Goal: Check status: Check status

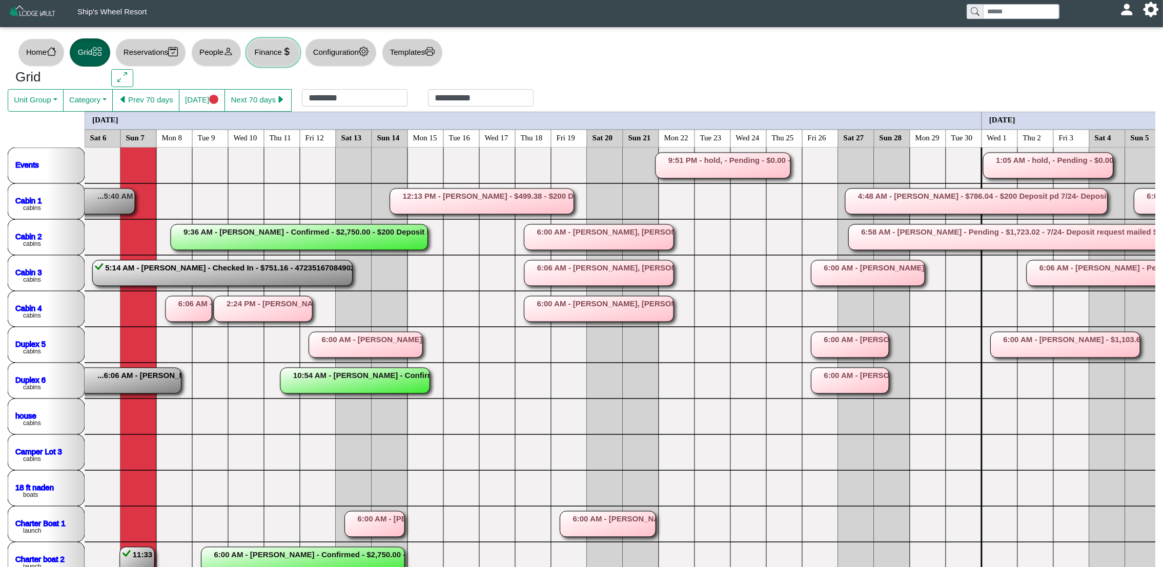
click at [279, 58] on button "Finance" at bounding box center [273, 52] width 53 height 28
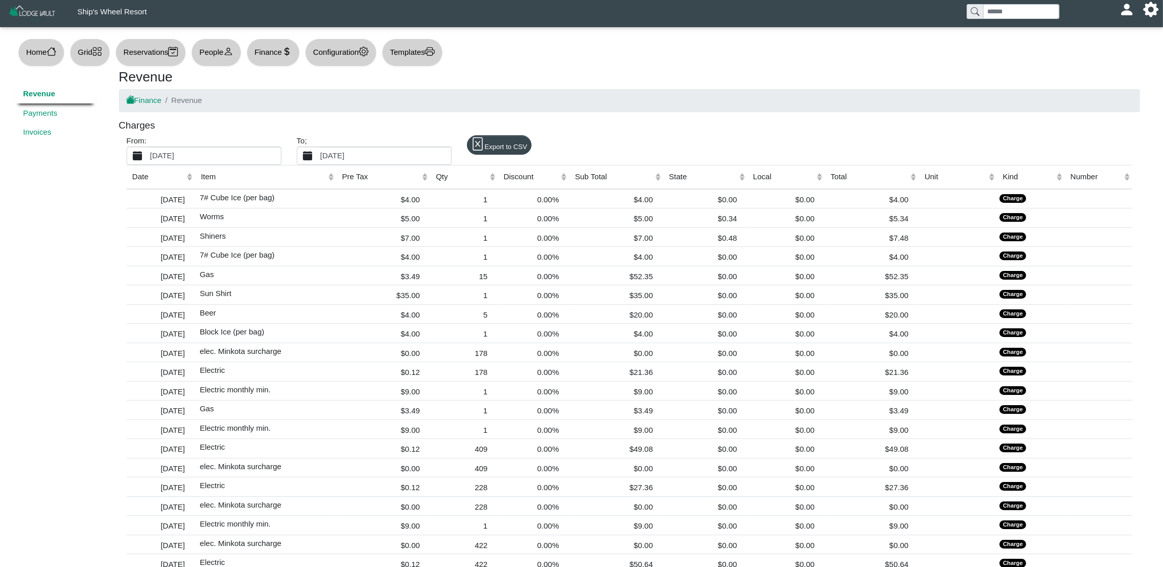
click at [226, 162] on label "[DATE]" at bounding box center [214, 155] width 133 height 17
click at [148, 162] on button "[DATE]" at bounding box center [137, 155] width 21 height 17
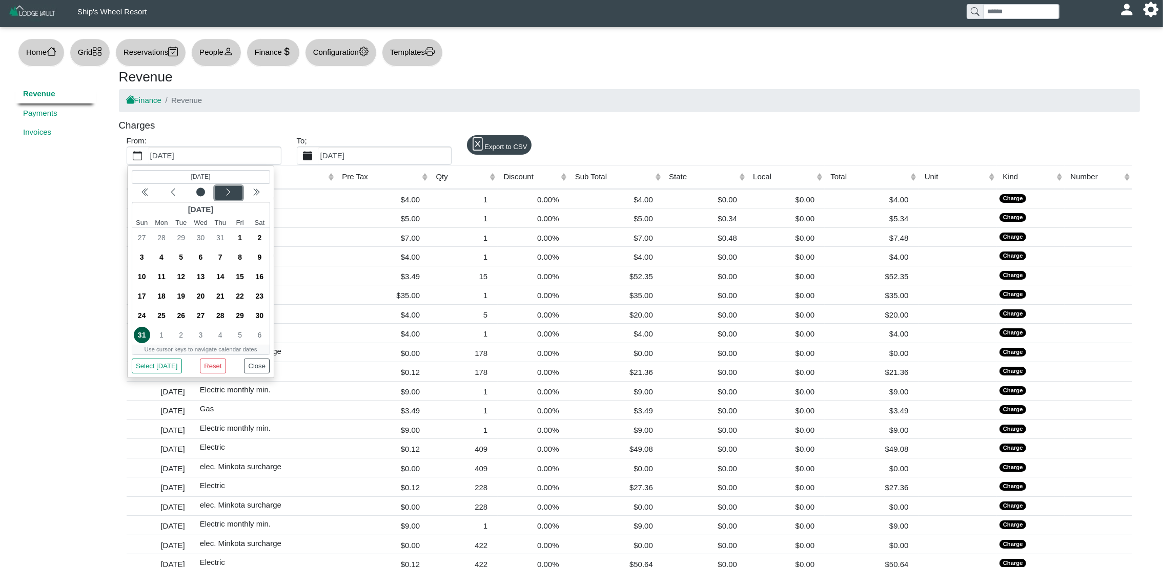
click at [227, 188] on icon "chevron left" at bounding box center [228, 192] width 8 height 8
click at [259, 237] on span "1" at bounding box center [259, 238] width 16 height 16
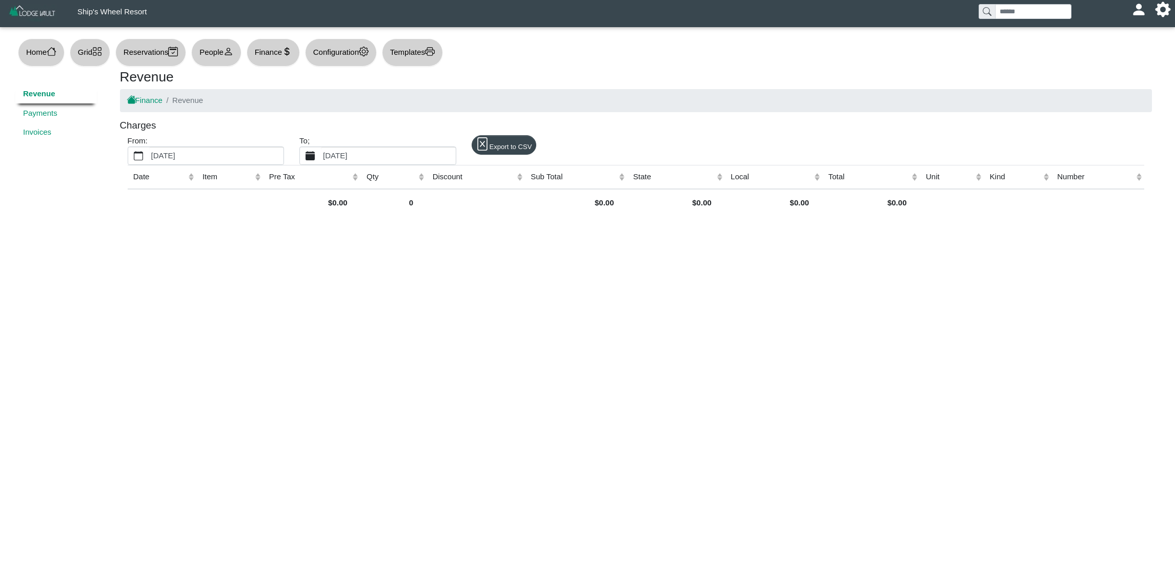
click at [399, 151] on label "[DATE]" at bounding box center [388, 155] width 134 height 17
click at [321, 151] on button "[DATE]" at bounding box center [310, 155] width 21 height 17
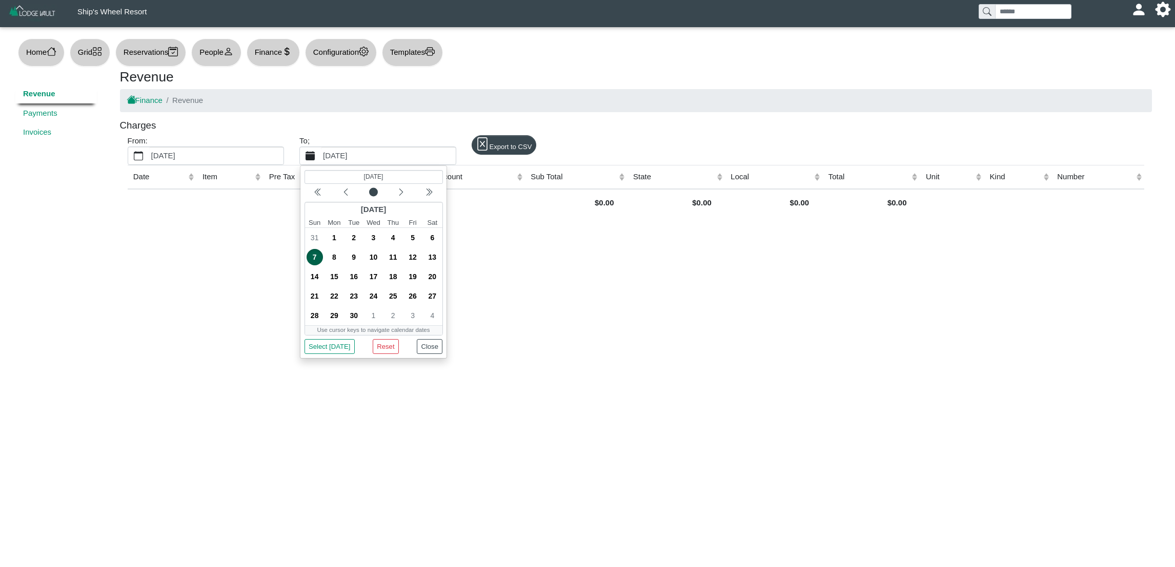
click at [386, 158] on label "[DATE]" at bounding box center [388, 155] width 134 height 17
click at [321, 158] on button "[DATE]" at bounding box center [310, 155] width 21 height 17
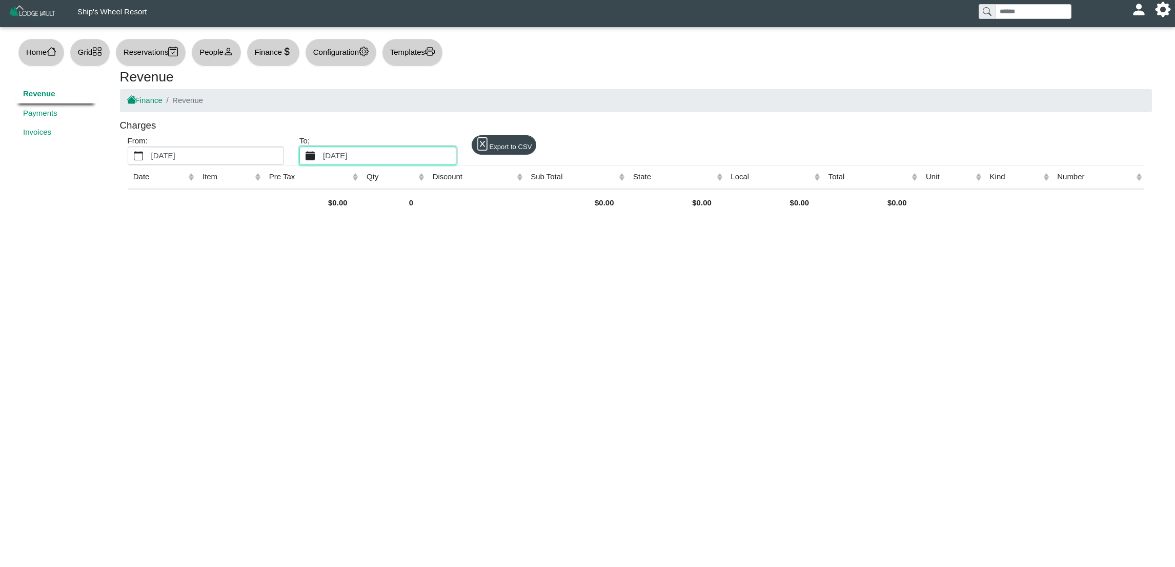
click at [386, 158] on label "[DATE]" at bounding box center [388, 155] width 134 height 17
click at [321, 158] on button "[DATE]" at bounding box center [310, 155] width 21 height 17
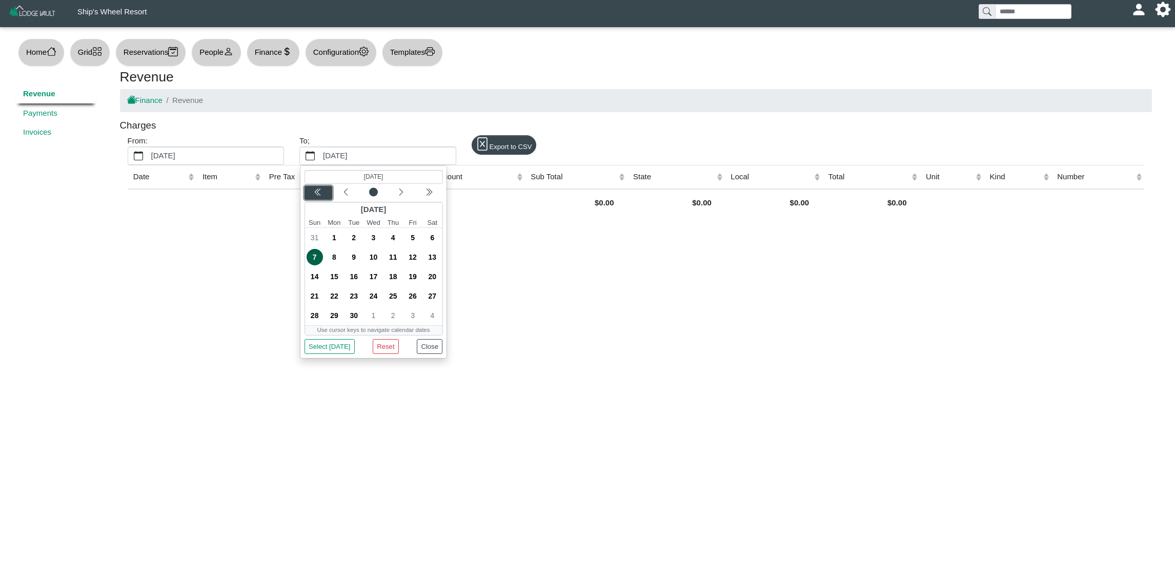
click at [320, 195] on icon "chevron double left" at bounding box center [319, 192] width 4 height 7
click at [395, 193] on div "Next month" at bounding box center [401, 193] width 24 height 10
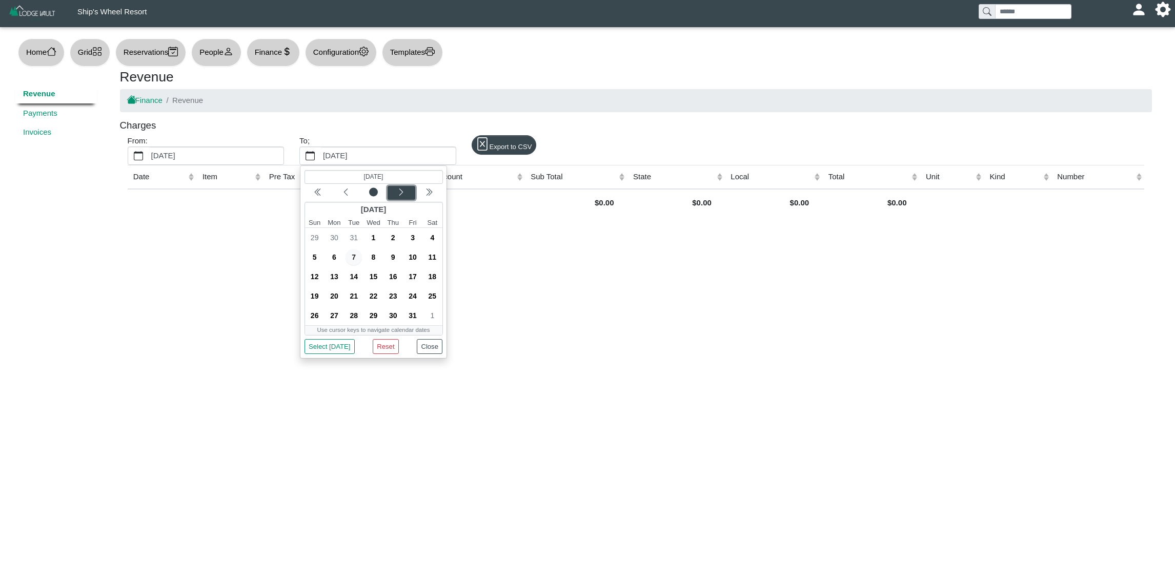
click at [395, 193] on div "Next month" at bounding box center [401, 193] width 24 height 10
click at [376, 319] on span "30" at bounding box center [373, 316] width 16 height 16
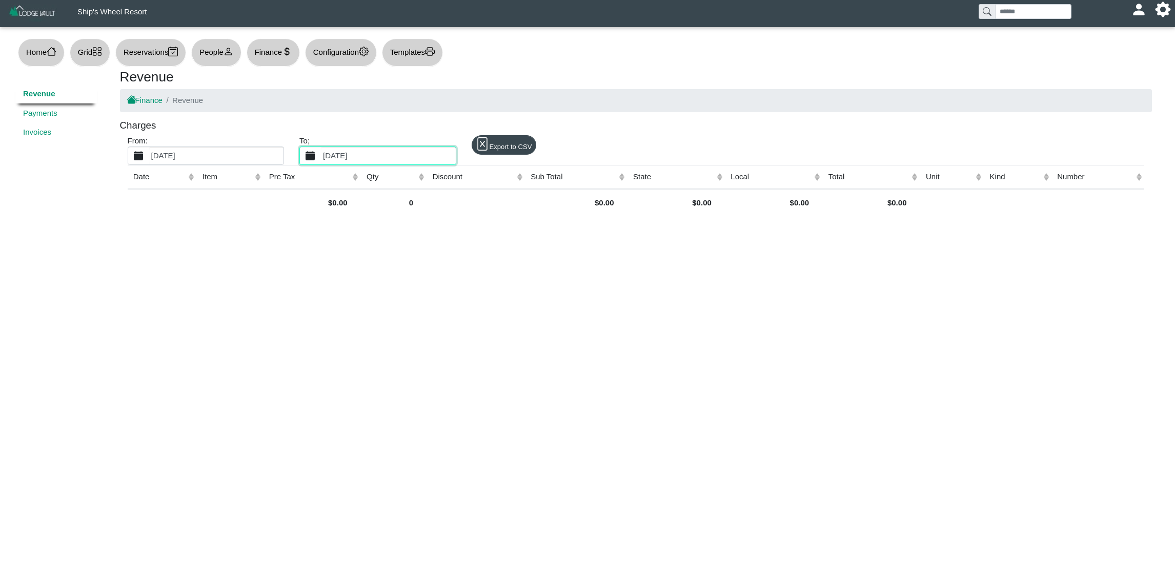
click at [216, 154] on label "[DATE]" at bounding box center [216, 155] width 134 height 17
click at [149, 154] on button "[DATE]" at bounding box center [138, 155] width 21 height 17
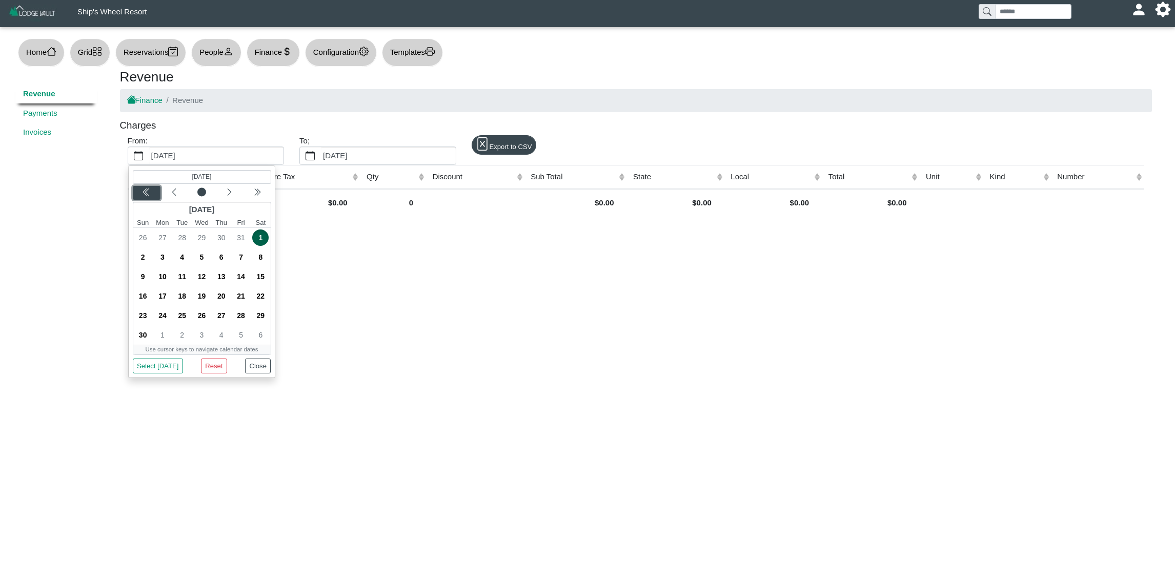
click at [150, 198] on button "Previous year" at bounding box center [146, 193] width 28 height 14
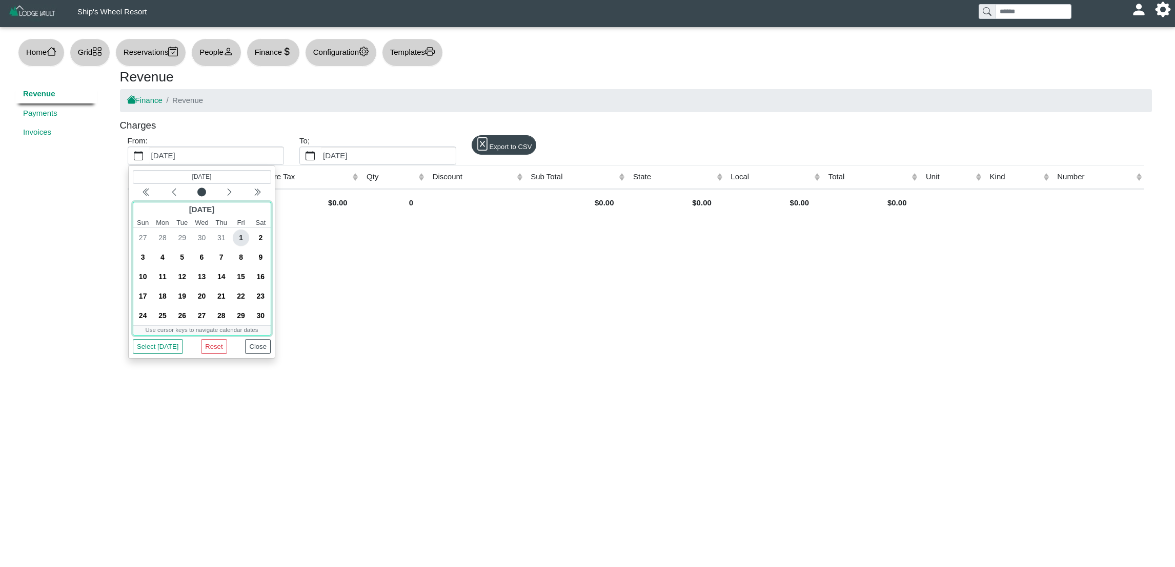
click at [239, 236] on span "1" at bounding box center [241, 238] width 16 height 16
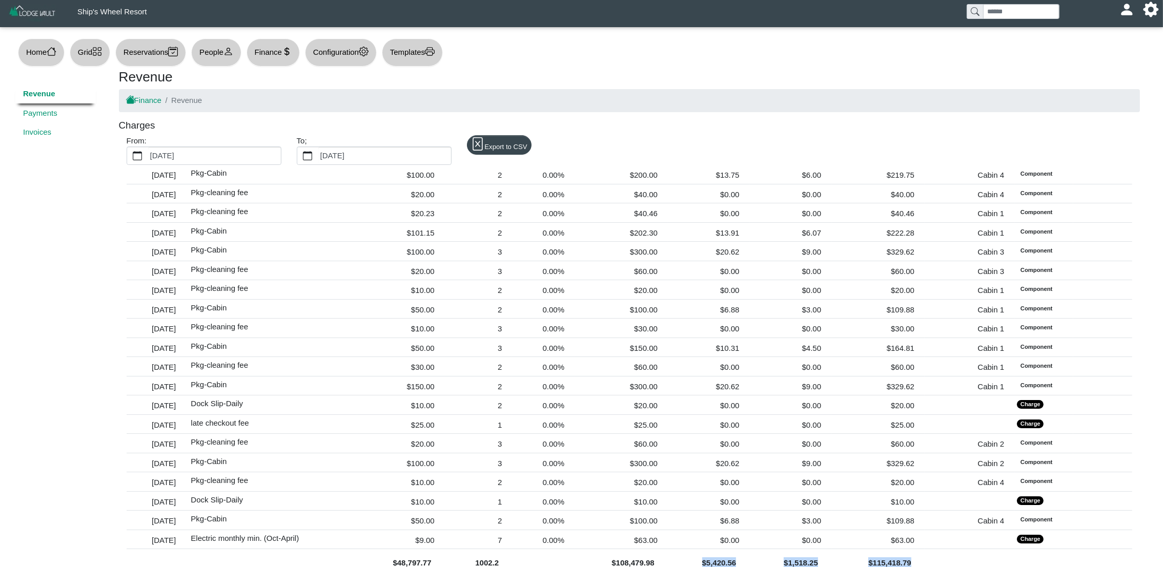
scroll to position [23, 0]
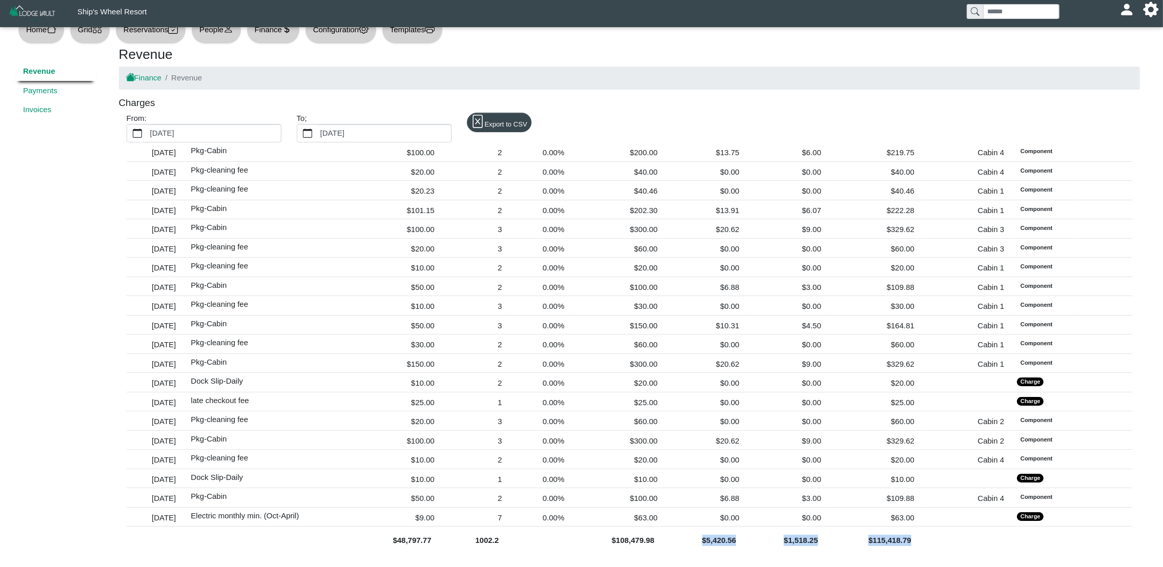
drag, startPoint x: 650, startPoint y: 562, endPoint x: 608, endPoint y: 565, distance: 41.6
click at [608, 565] on div "Ship's Wheel Resort [EMAIL_ADDRESS][DOMAIN_NAME] Profile Sign Out Home Grid Res…" at bounding box center [581, 272] width 1163 height 591
drag, startPoint x: 608, startPoint y: 565, endPoint x: 614, endPoint y: 560, distance: 7.6
click at [614, 560] on div "Ship's Wheel Resort [EMAIL_ADDRESS][DOMAIN_NAME] Profile Sign Out Home Grid Res…" at bounding box center [581, 272] width 1163 height 591
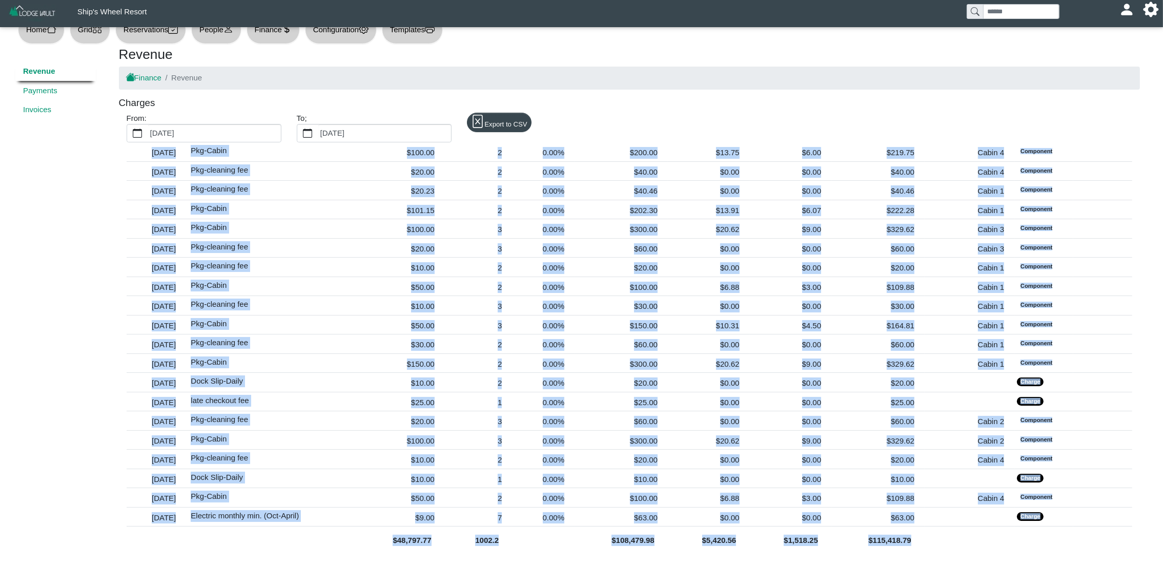
drag, startPoint x: 614, startPoint y: 560, endPoint x: 614, endPoint y: 551, distance: 9.7
click at [614, 551] on td "$108,479.98" at bounding box center [621, 540] width 93 height 26
click at [589, 545] on div "$108,479.98" at bounding box center [621, 540] width 82 height 14
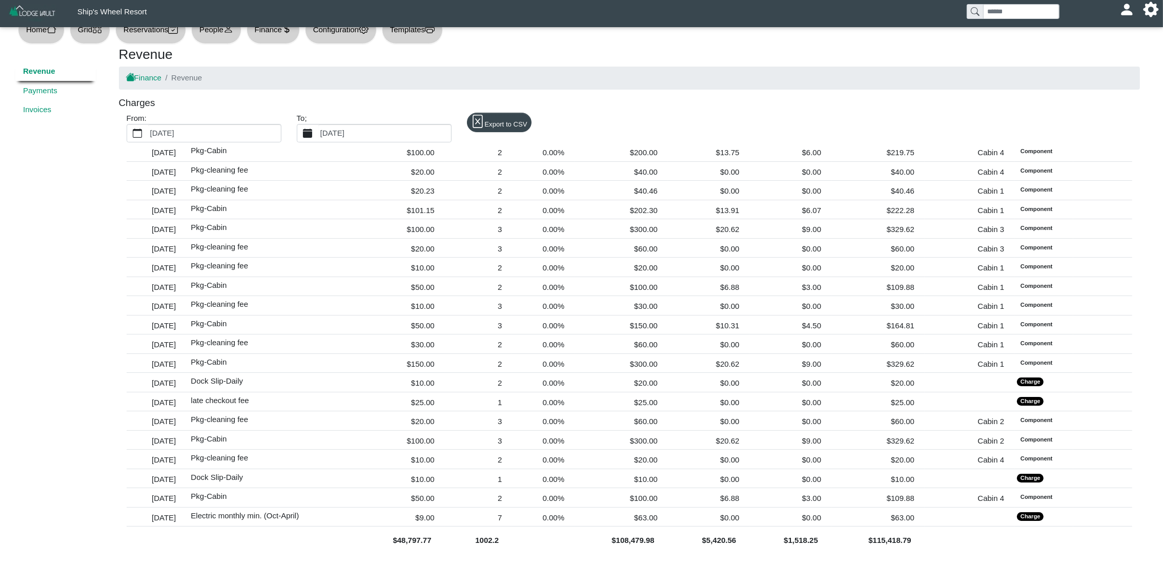
click at [367, 135] on label "[DATE]" at bounding box center [384, 133] width 133 height 17
click at [318, 135] on button "[DATE]" at bounding box center [307, 133] width 21 height 17
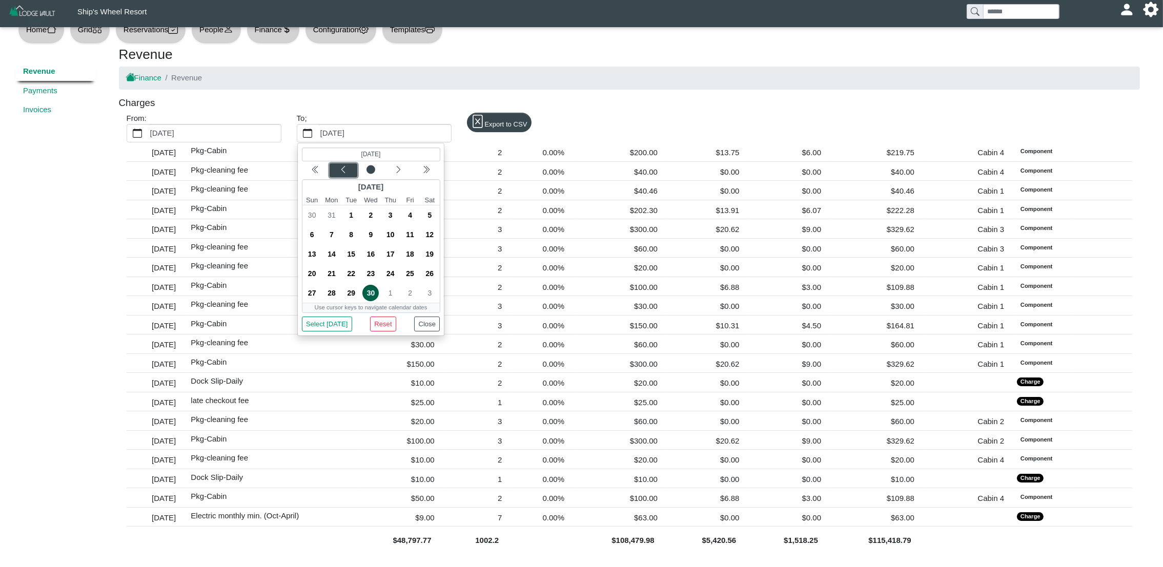
click at [342, 171] on icon "chevron left" at bounding box center [343, 170] width 8 height 8
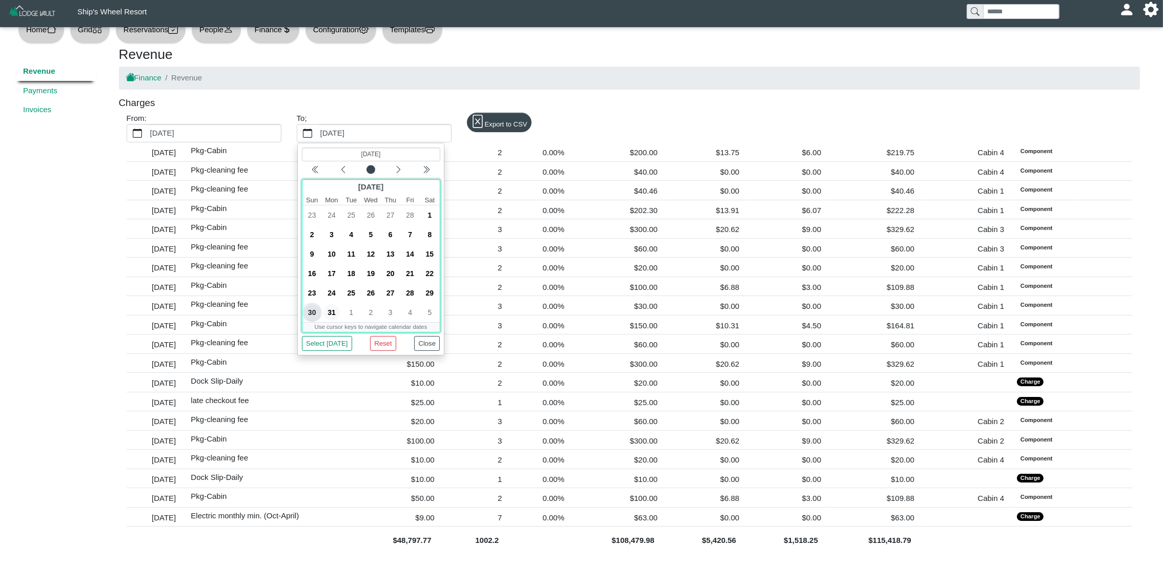
click at [330, 314] on span "31" at bounding box center [331, 312] width 16 height 16
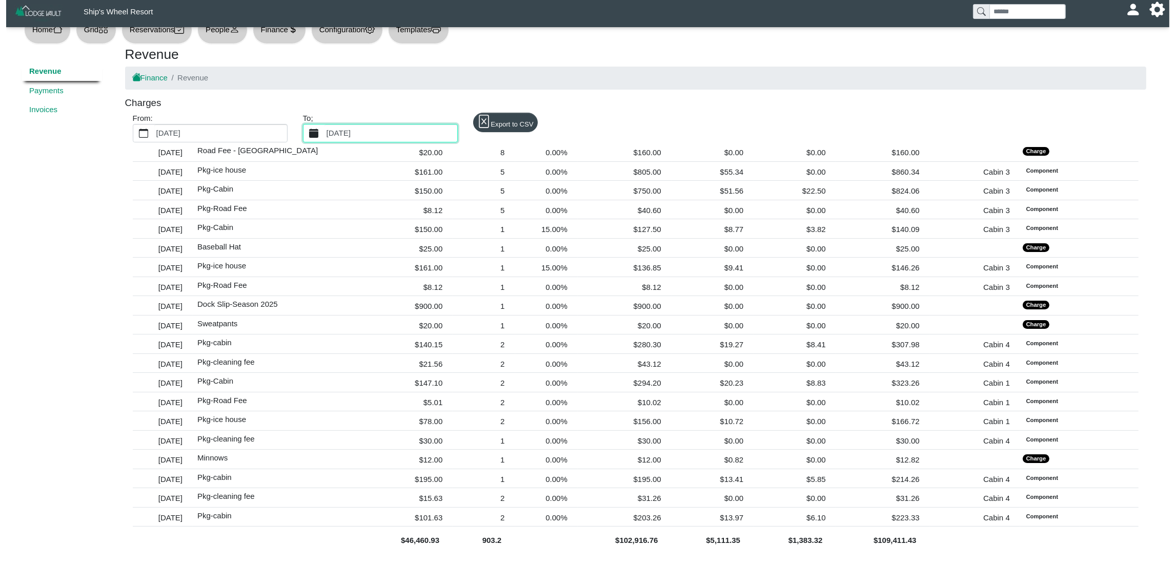
scroll to position [0, 0]
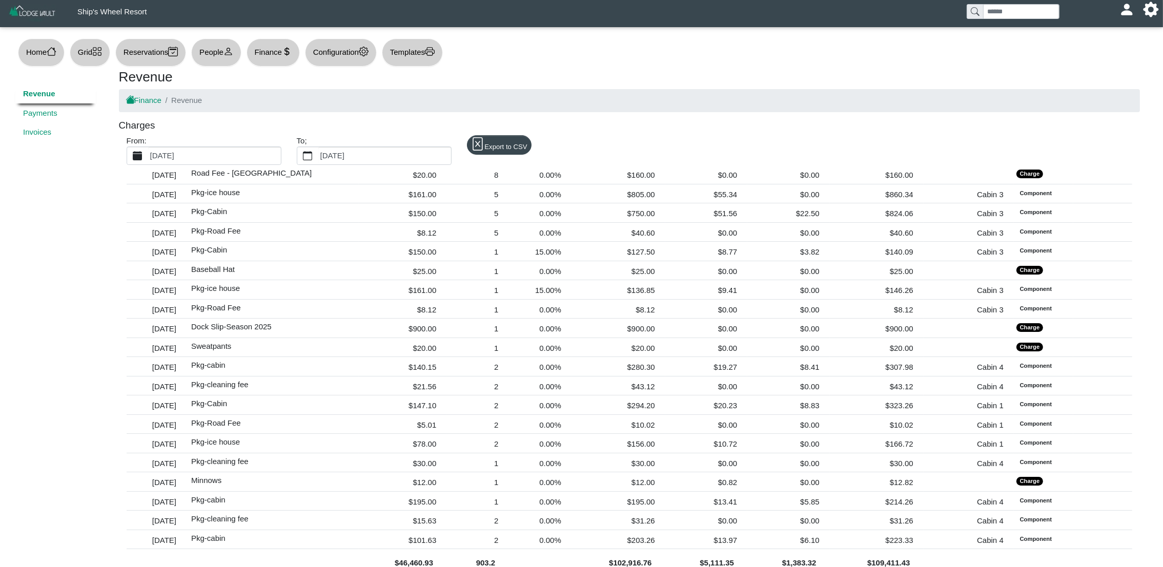
click at [235, 158] on label "[DATE]" at bounding box center [214, 155] width 133 height 17
click at [148, 158] on button "[DATE]" at bounding box center [137, 155] width 21 height 17
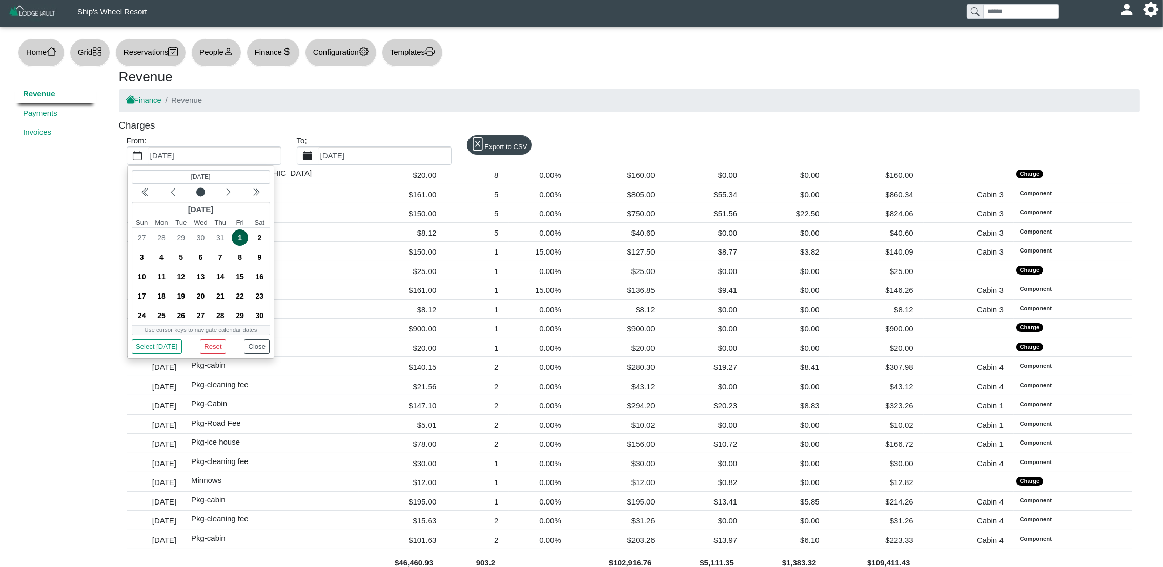
click at [395, 157] on label "[DATE]" at bounding box center [384, 155] width 133 height 17
click at [318, 157] on button "[DATE]" at bounding box center [307, 155] width 21 height 17
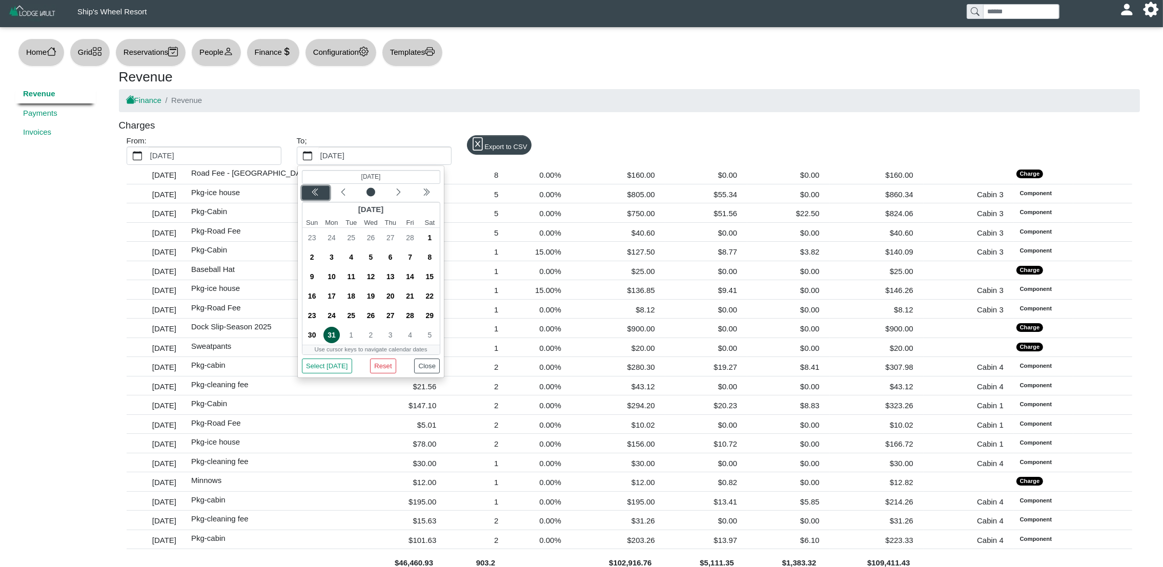
click at [312, 186] on button "Previous year" at bounding box center [315, 193] width 28 height 14
click at [310, 333] on span "31" at bounding box center [311, 335] width 16 height 16
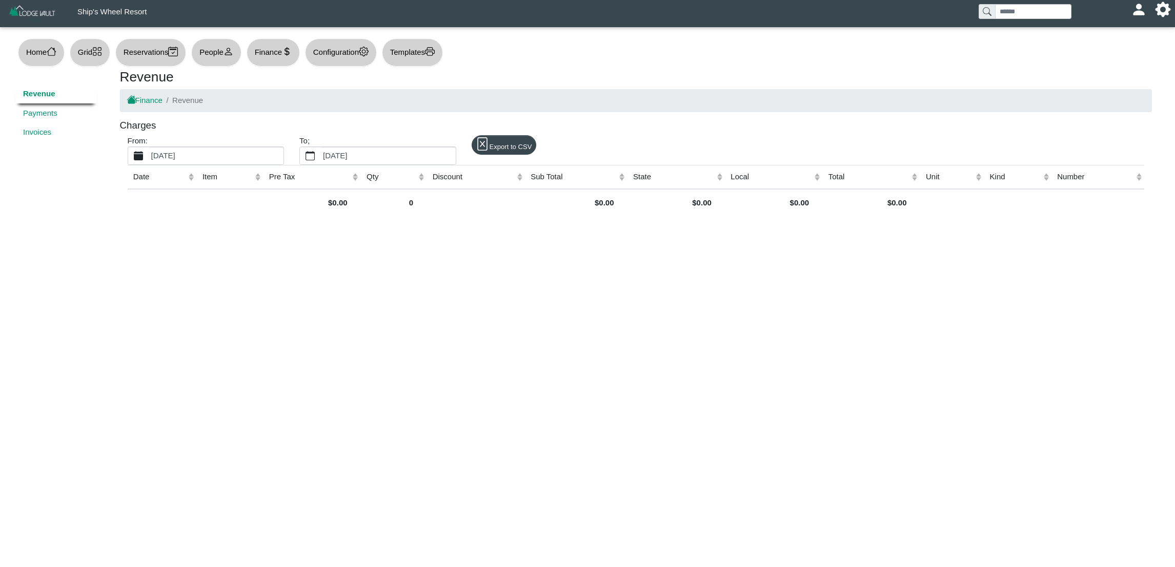
click at [229, 156] on label "[DATE]" at bounding box center [216, 155] width 134 height 17
click at [149, 156] on button "[DATE]" at bounding box center [138, 155] width 21 height 17
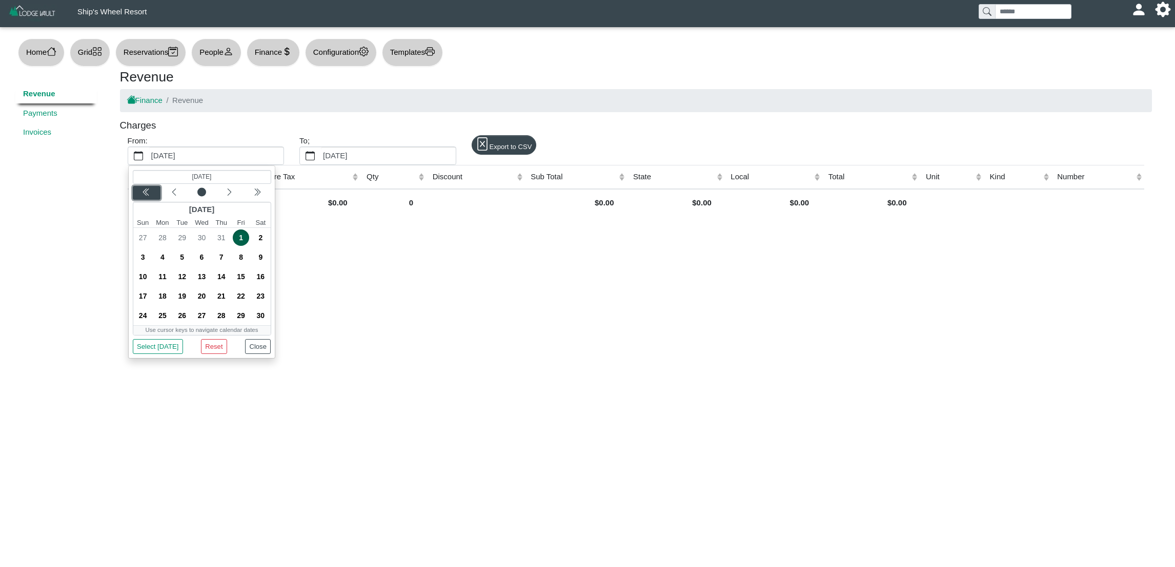
click at [149, 192] on icon "chevron double left" at bounding box center [146, 192] width 8 height 8
click at [202, 238] on span "1" at bounding box center [201, 238] width 16 height 16
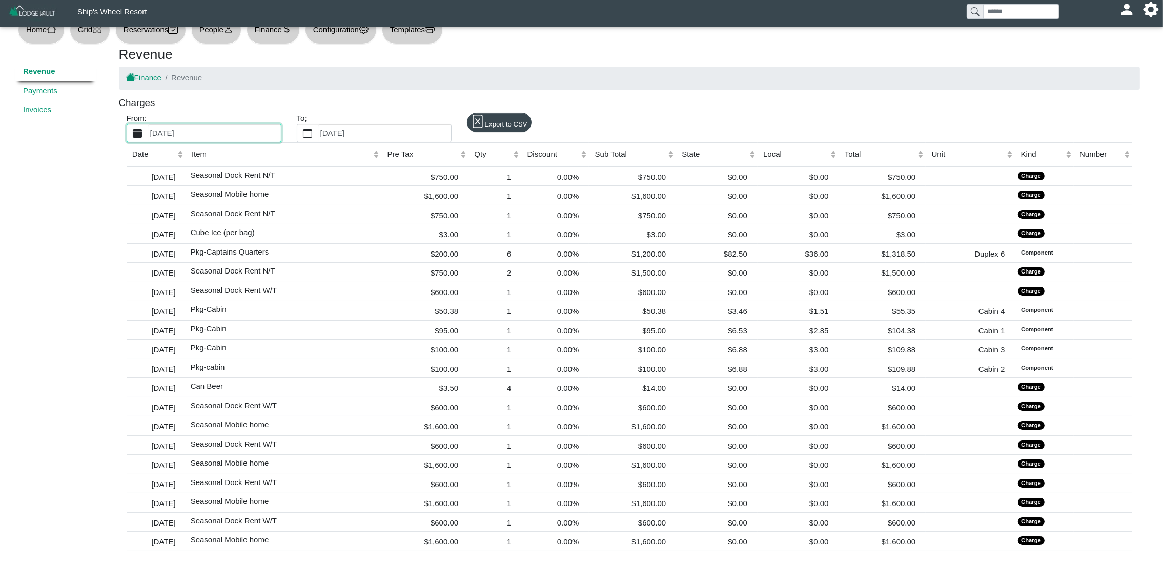
click at [218, 127] on label "[DATE]" at bounding box center [214, 133] width 133 height 17
click at [148, 127] on button "[DATE]" at bounding box center [137, 133] width 21 height 17
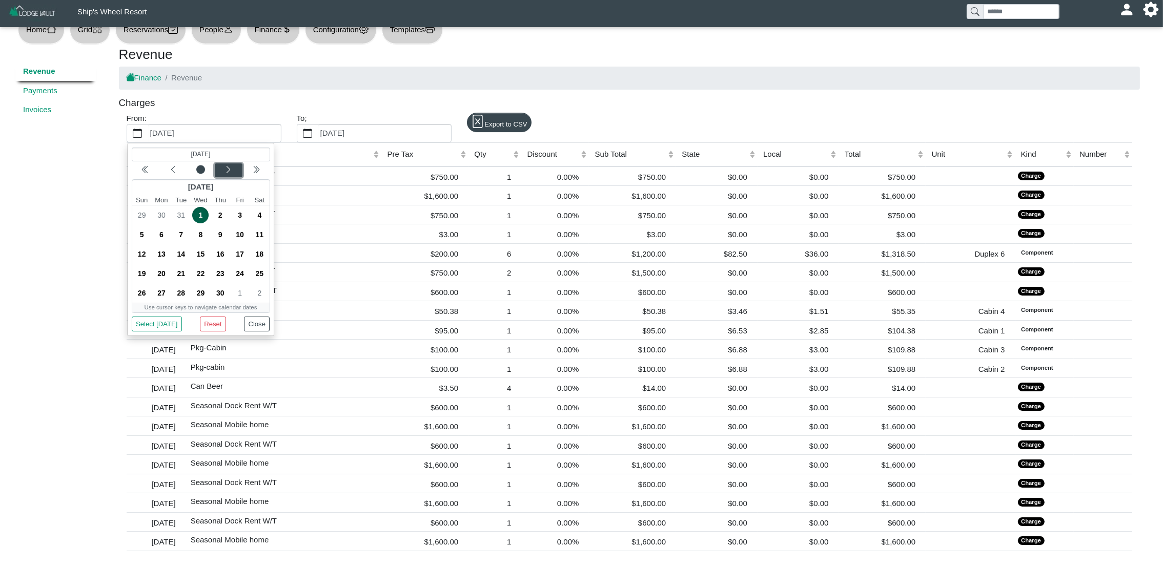
click at [224, 169] on icon "chevron left" at bounding box center [228, 170] width 8 height 8
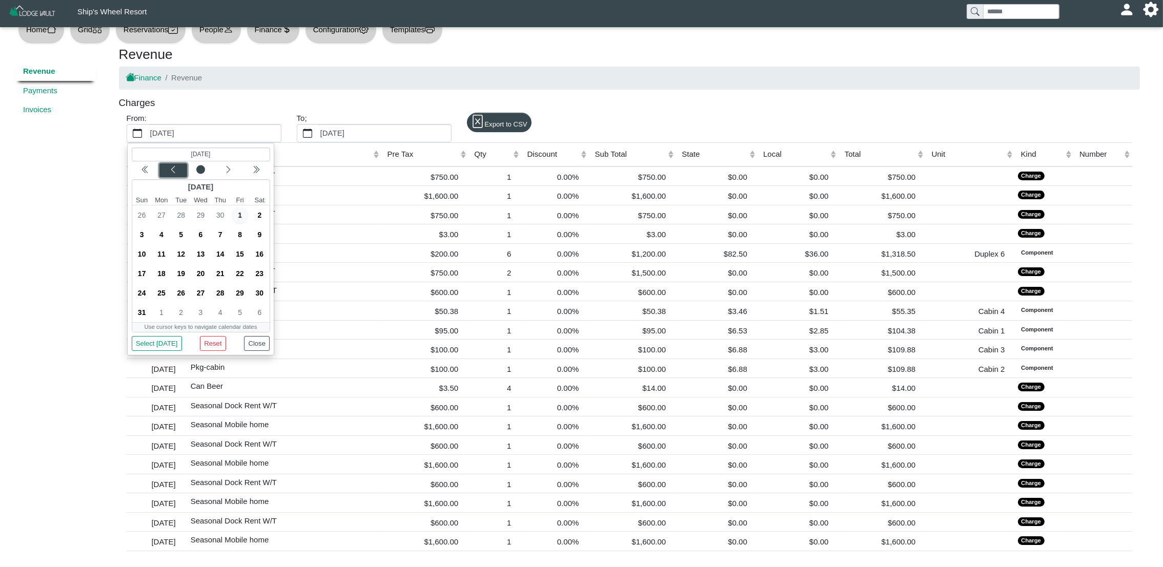
click at [182, 173] on div "Previous month" at bounding box center [173, 170] width 24 height 10
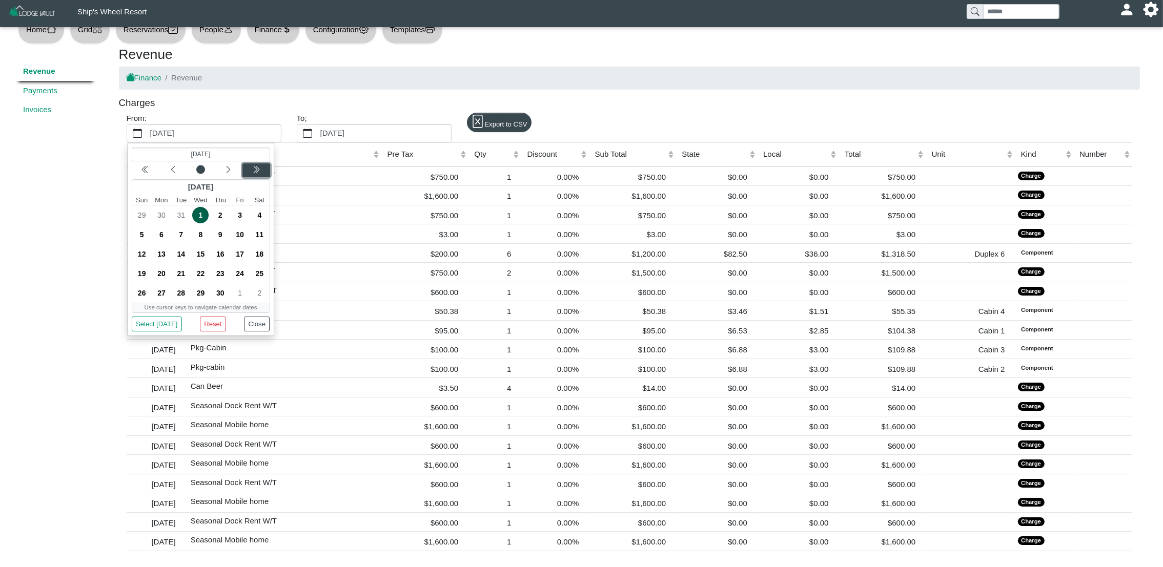
click at [257, 175] on div "Next year" at bounding box center [256, 170] width 24 height 10
click at [240, 216] on span "1" at bounding box center [240, 215] width 16 height 16
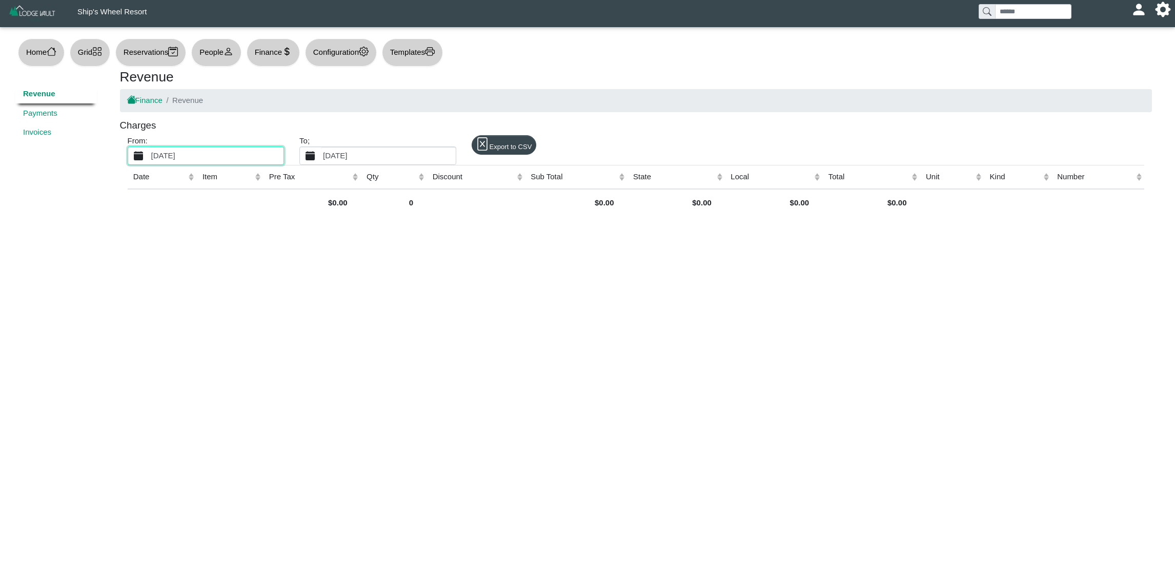
click at [395, 151] on label "[DATE]" at bounding box center [388, 155] width 134 height 17
click at [321, 151] on button "[DATE]" at bounding box center [310, 155] width 21 height 17
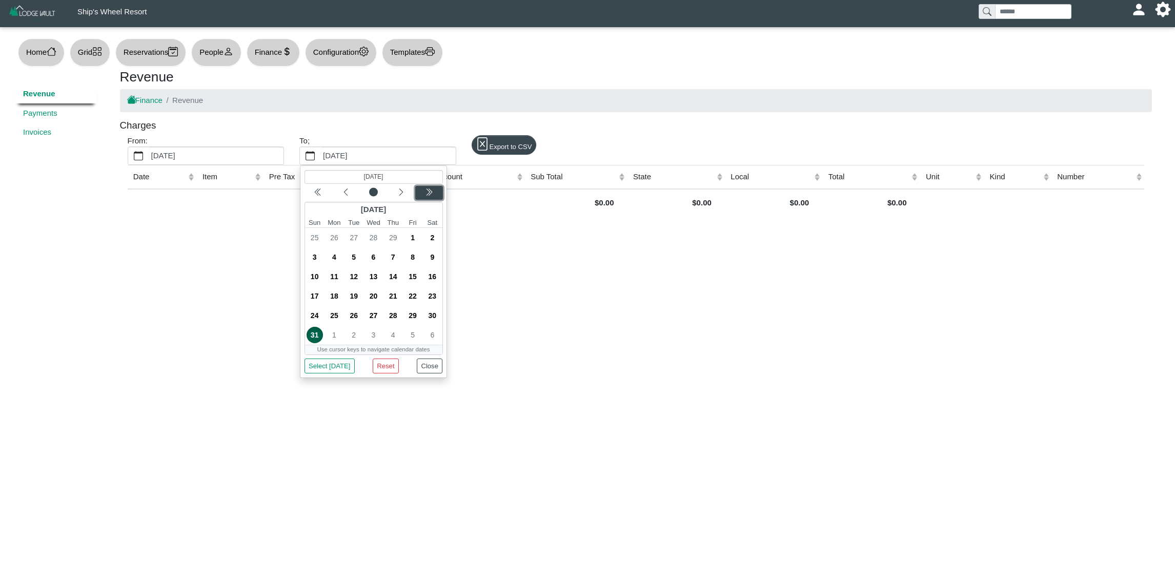
click at [425, 193] on icon "chevron double left" at bounding box center [428, 192] width 8 height 8
click at [335, 336] on span "31" at bounding box center [334, 335] width 16 height 16
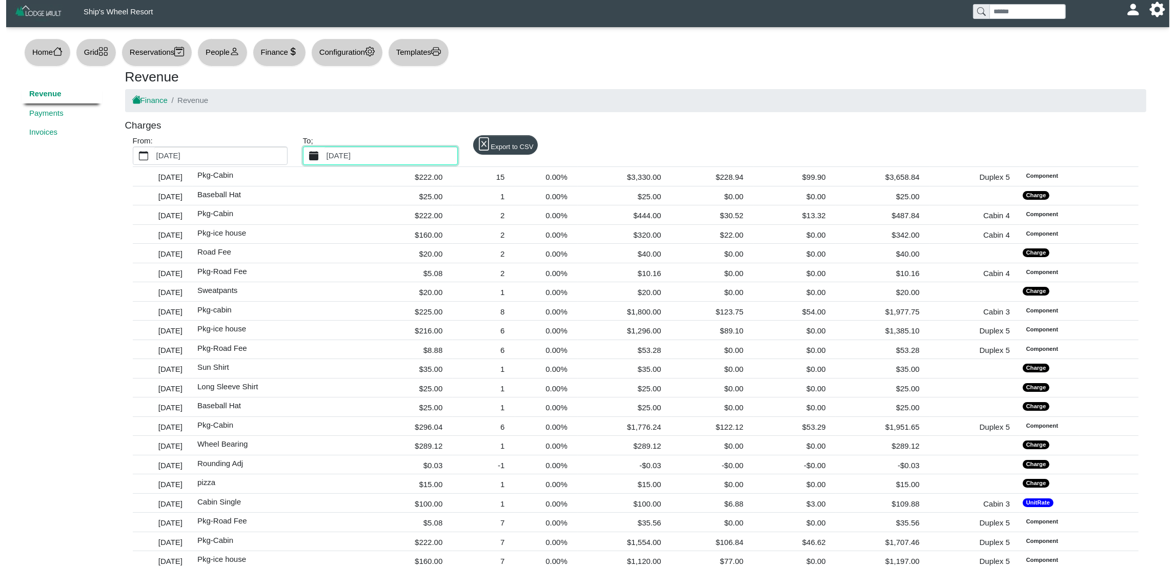
scroll to position [5489, 0]
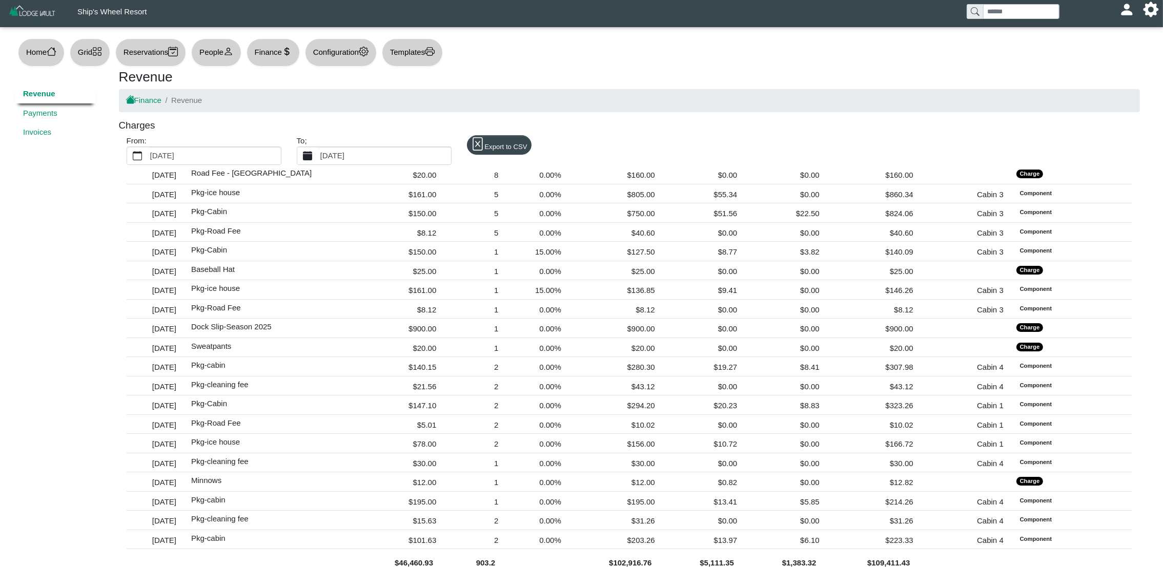
click at [369, 156] on label "[DATE]" at bounding box center [384, 155] width 133 height 17
click at [318, 156] on button "[DATE]" at bounding box center [307, 155] width 21 height 17
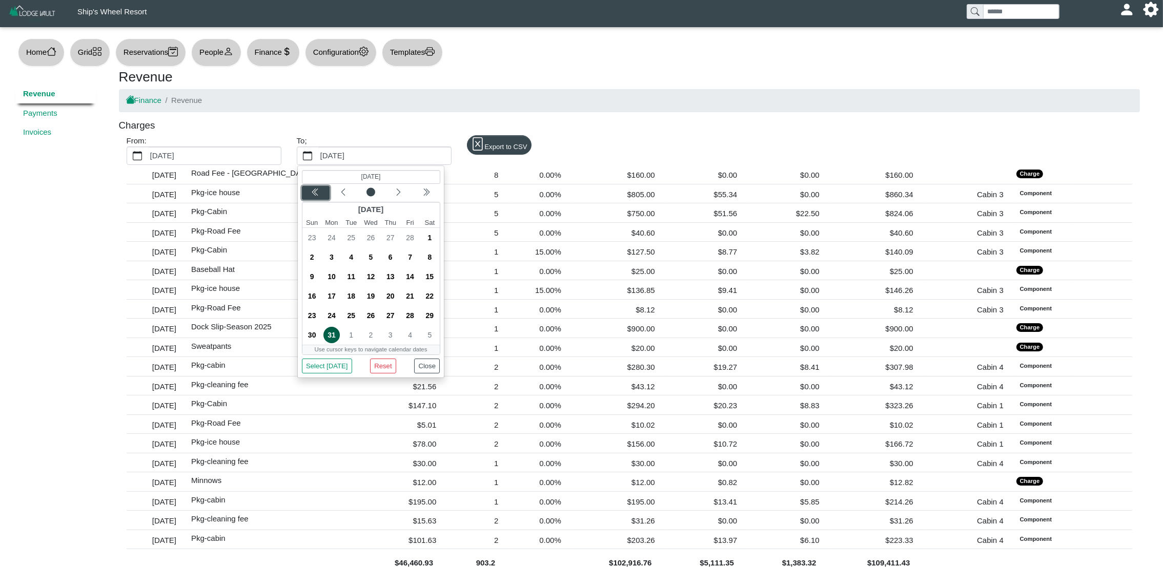
click at [309, 192] on div "Previous year" at bounding box center [315, 193] width 24 height 10
click at [311, 339] on span "31" at bounding box center [311, 335] width 16 height 16
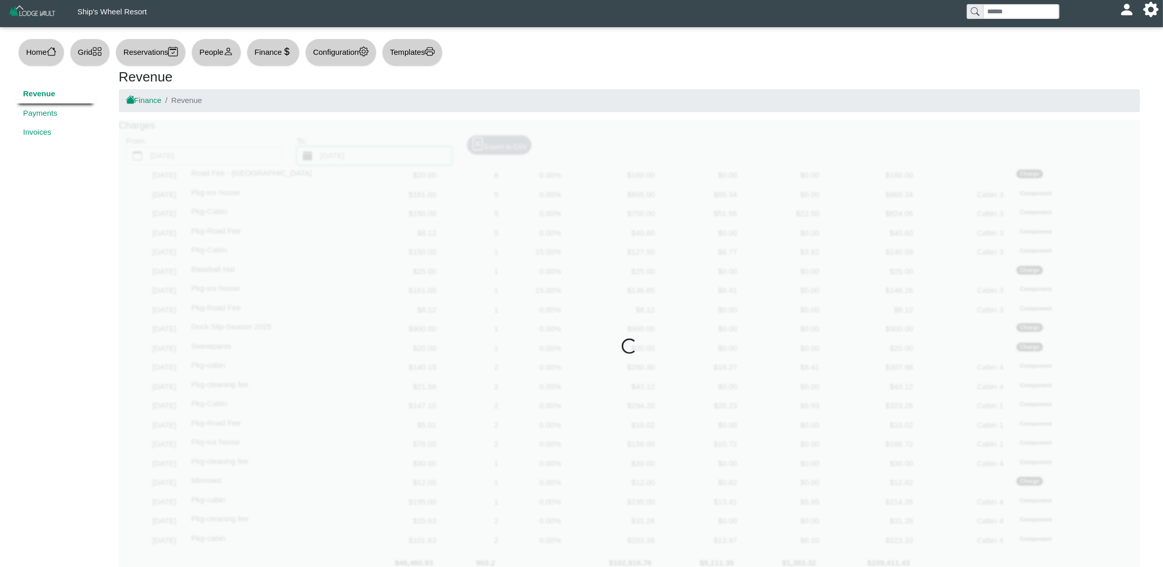
scroll to position [0, 0]
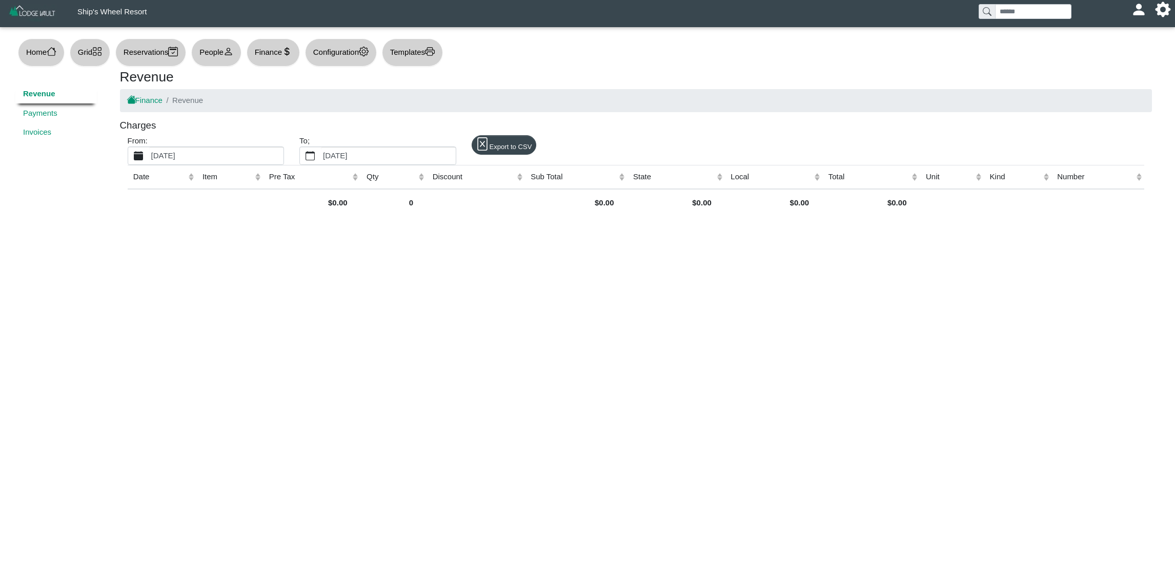
click at [208, 156] on label "[DATE]" at bounding box center [216, 155] width 134 height 17
click at [149, 156] on button "[DATE]" at bounding box center [138, 155] width 21 height 17
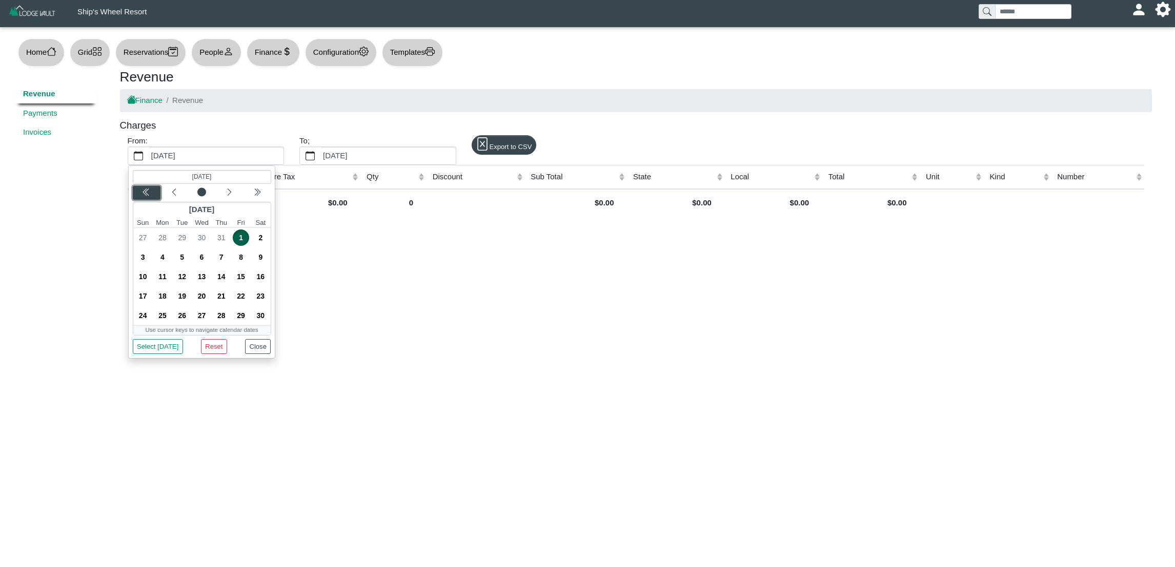
click at [139, 195] on div "Previous year" at bounding box center [146, 193] width 24 height 10
click at [198, 236] on span "1" at bounding box center [201, 238] width 16 height 16
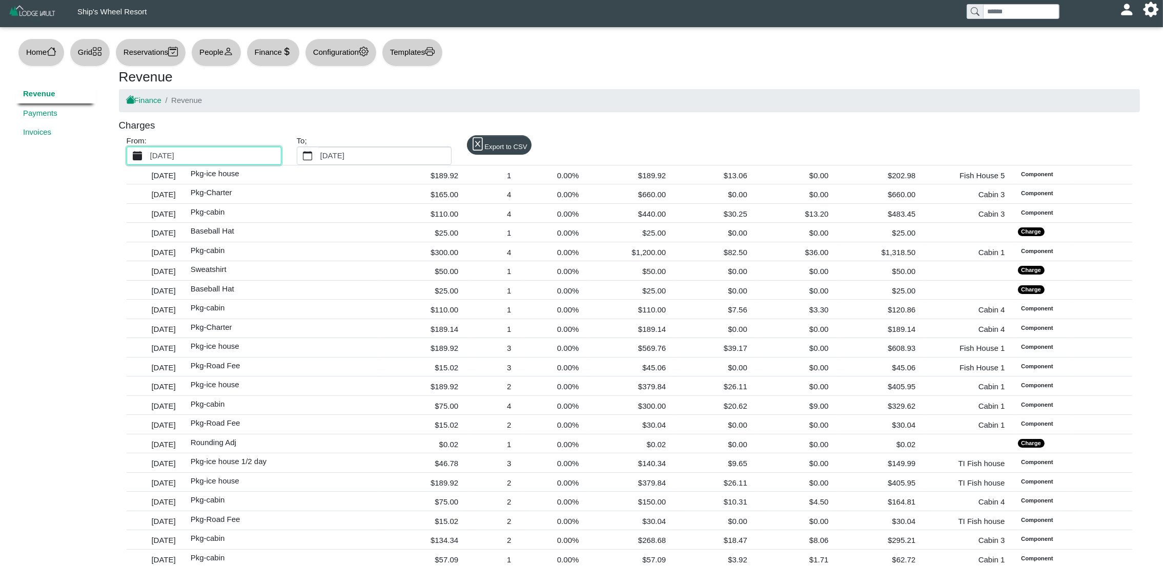
scroll to position [3616, 0]
